Goal: Task Accomplishment & Management: Manage account settings

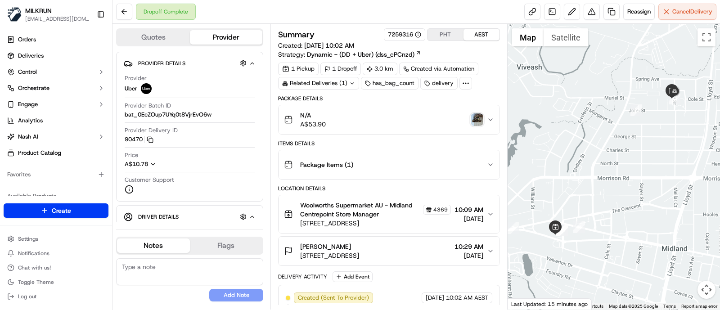
click at [628, 19] on button "Reassign" at bounding box center [638, 12] width 31 height 16
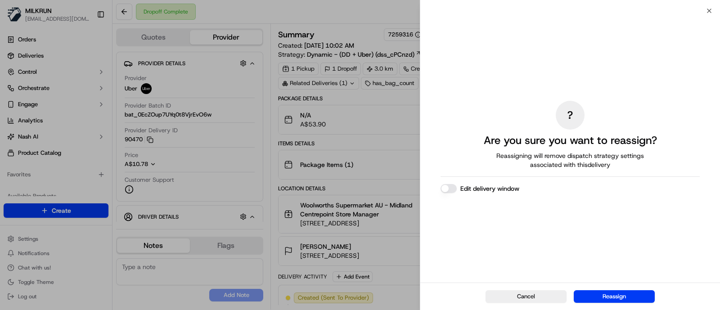
click at [641, 10] on div "Close ? Are you sure you want to reassign? Reassigning will remove dispatch str…" at bounding box center [570, 155] width 300 height 310
click at [626, 293] on button "Reassign" at bounding box center [614, 296] width 81 height 13
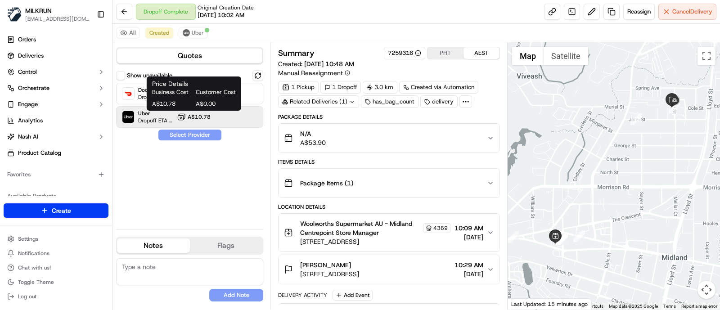
click at [209, 115] on span "A$10.78" at bounding box center [199, 116] width 23 height 7
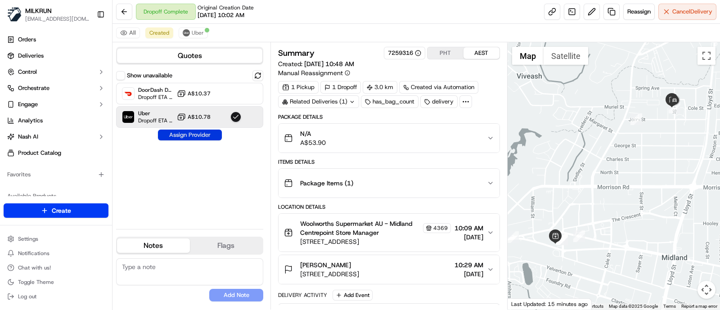
click at [205, 130] on button "Assign Provider" at bounding box center [190, 135] width 64 height 11
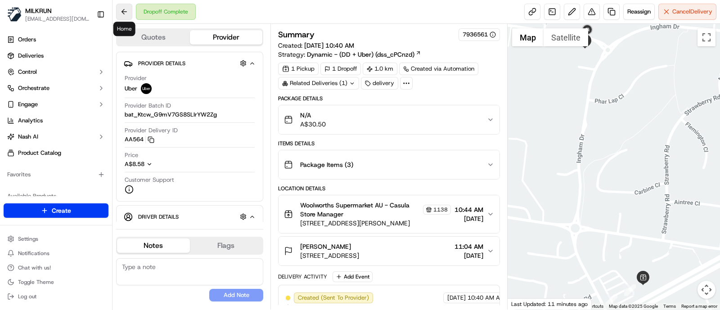
click at [126, 15] on button at bounding box center [124, 12] width 16 height 16
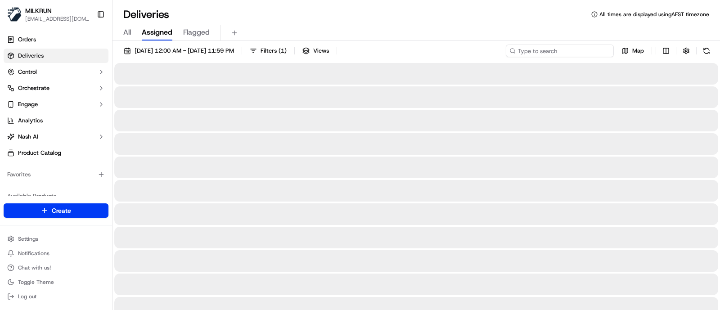
click at [552, 45] on input at bounding box center [560, 51] width 108 height 13
paste input "d182d3f0-db54-40ed-b861-de507a7f9525"
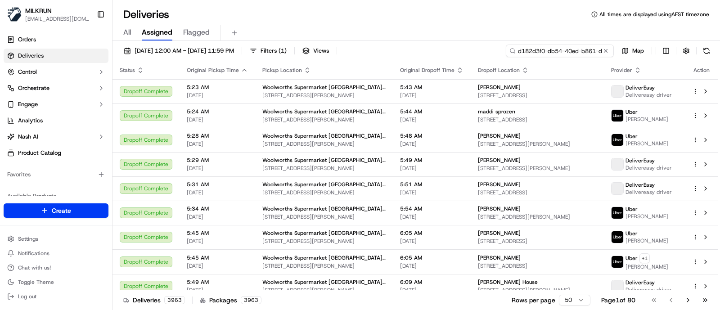
type input "d182d3f0-db54-40ed-b861-de507a7f9525"
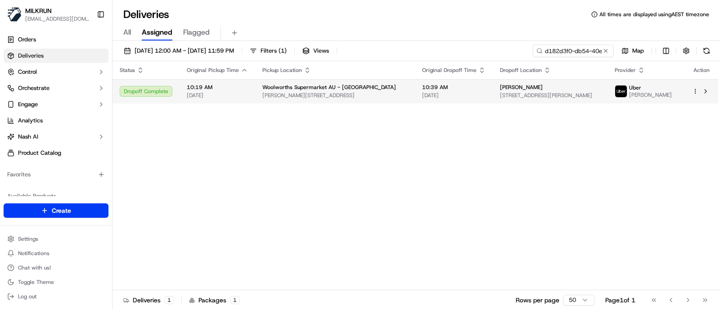
click at [288, 89] on span "Woolworths Supermarket AU - [GEOGRAPHIC_DATA]" at bounding box center [329, 87] width 134 height 7
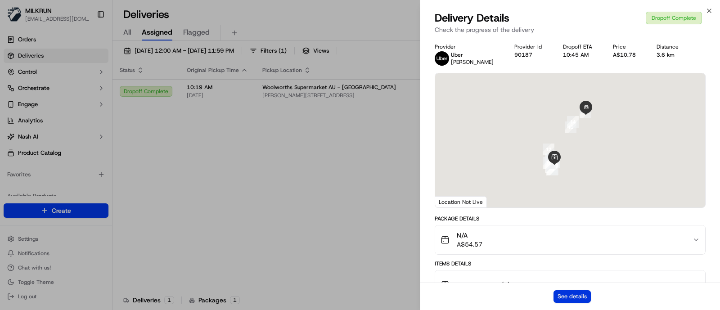
click at [579, 297] on button "See details" at bounding box center [571, 296] width 37 height 13
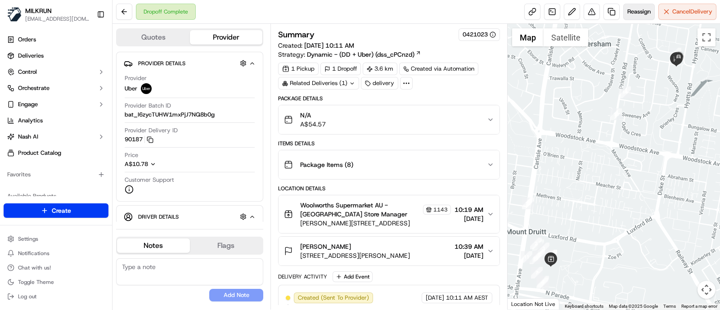
click at [636, 17] on button "Reassign" at bounding box center [638, 12] width 31 height 16
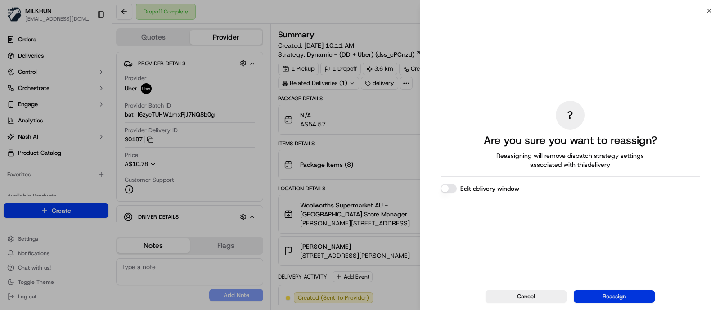
click at [607, 294] on button "Reassign" at bounding box center [614, 296] width 81 height 13
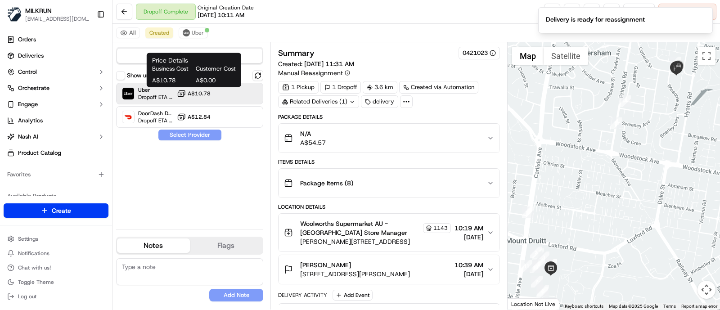
click at [198, 95] on span "A$10.78" at bounding box center [199, 93] width 23 height 7
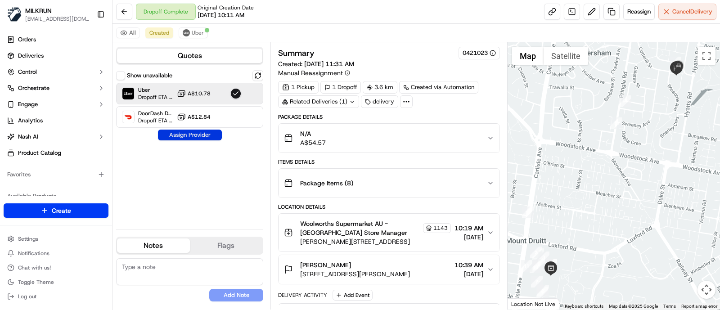
click at [198, 138] on button "Assign Provider" at bounding box center [190, 135] width 64 height 11
